Goal: Information Seeking & Learning: Learn about a topic

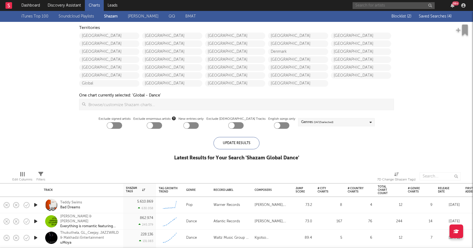
click at [415, 6] on input "text" at bounding box center [394, 5] width 82 height 7
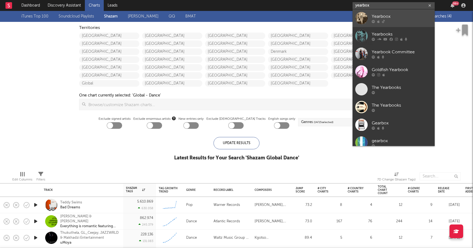
type input "yearbox"
click at [385, 15] on div "Yearboox" at bounding box center [402, 16] width 60 height 7
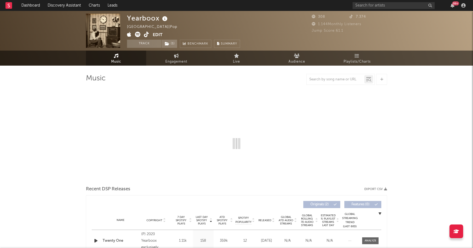
select select "6m"
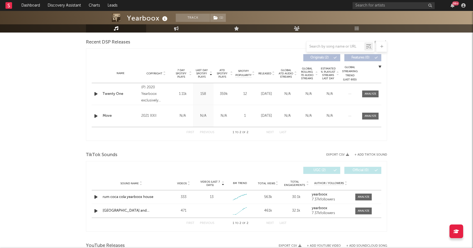
scroll to position [194, 0]
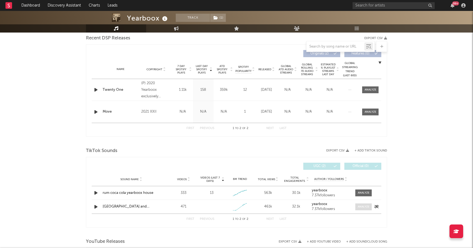
click at [366, 208] on div at bounding box center [364, 207] width 12 height 4
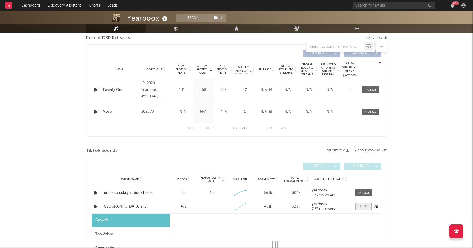
select select "1w"
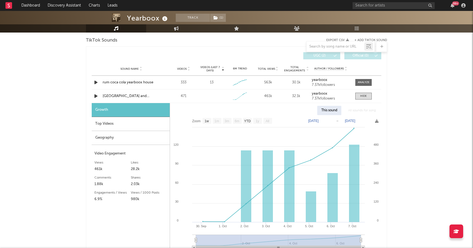
scroll to position [311, 0]
